Goal: Task Accomplishment & Management: Complete application form

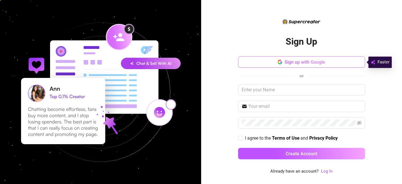
click at [323, 63] on span "Sign up with Google" at bounding box center [305, 62] width 41 height 5
